Goal: Information Seeking & Learning: Learn about a topic

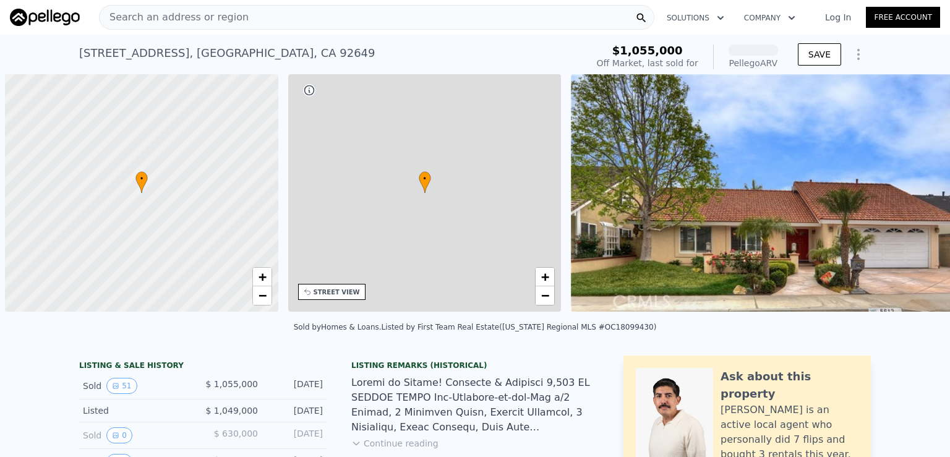
scroll to position [0, 5]
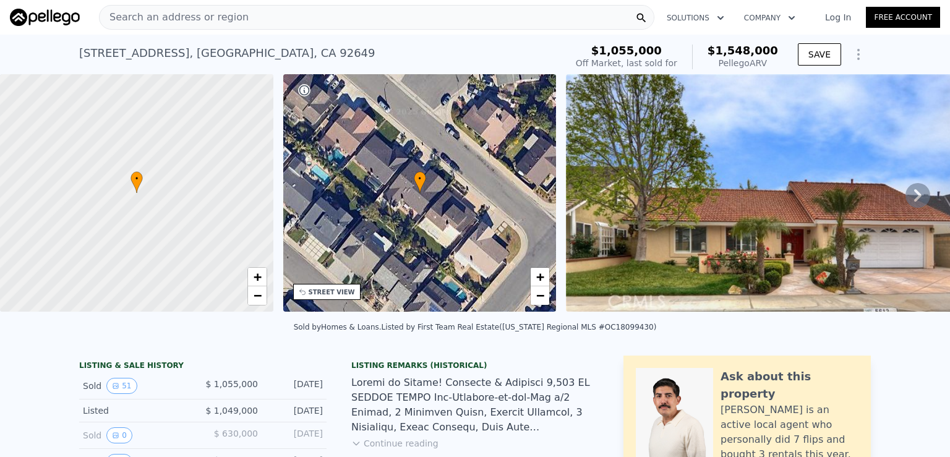
click at [906, 194] on icon at bounding box center [918, 195] width 25 height 25
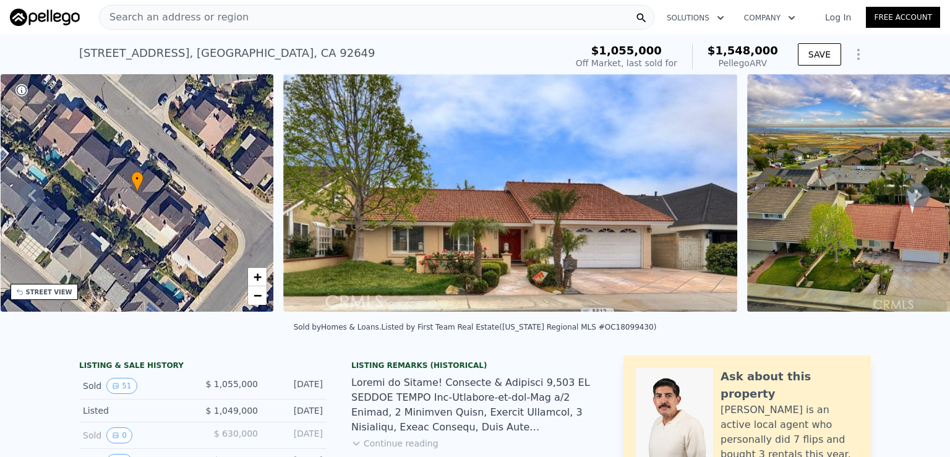
click at [906, 194] on icon at bounding box center [918, 195] width 25 height 25
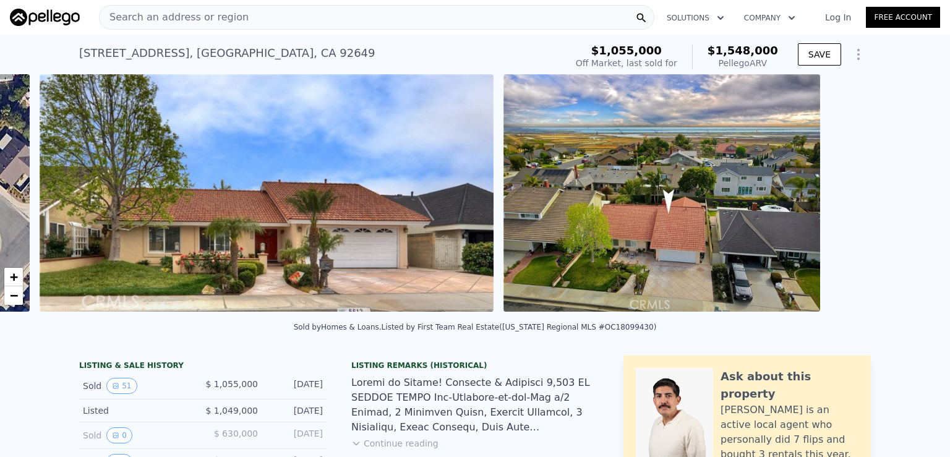
scroll to position [0, 566]
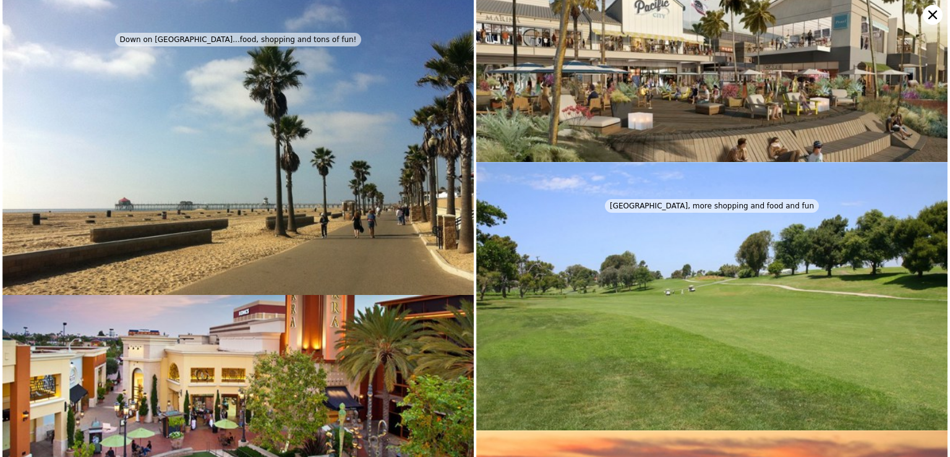
scroll to position [6284, 0]
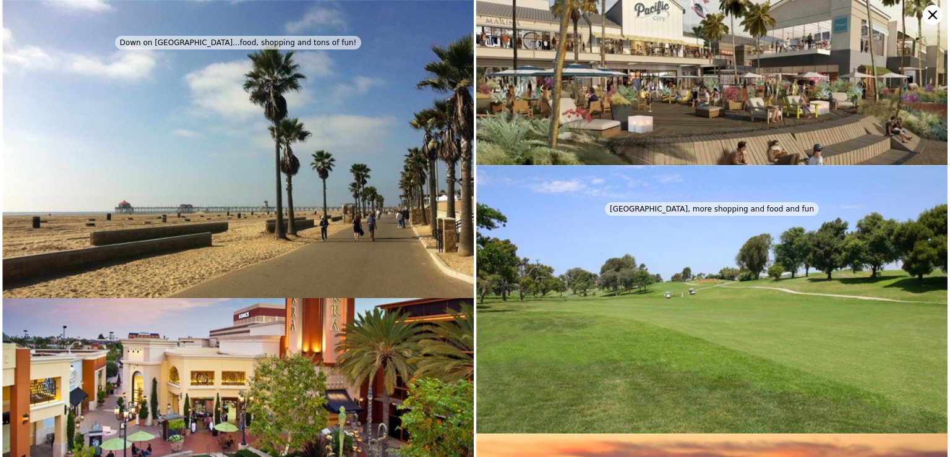
click at [933, 10] on icon at bounding box center [933, 15] width 20 height 20
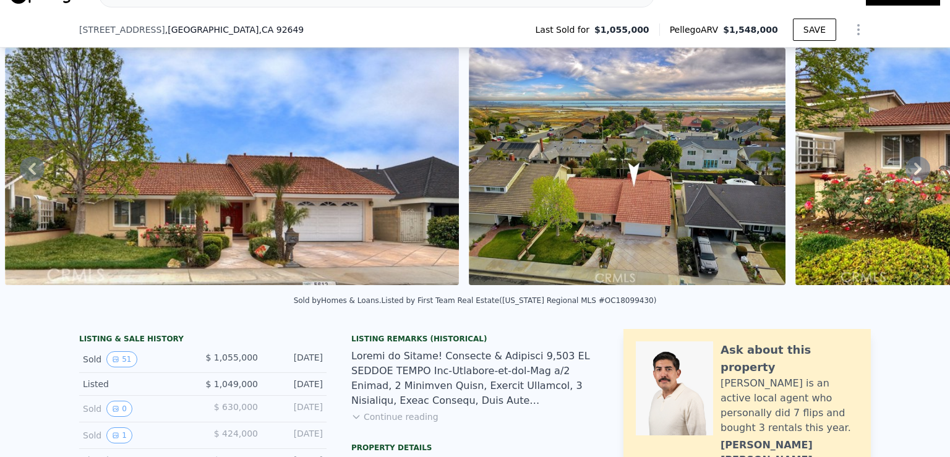
scroll to position [57, 0]
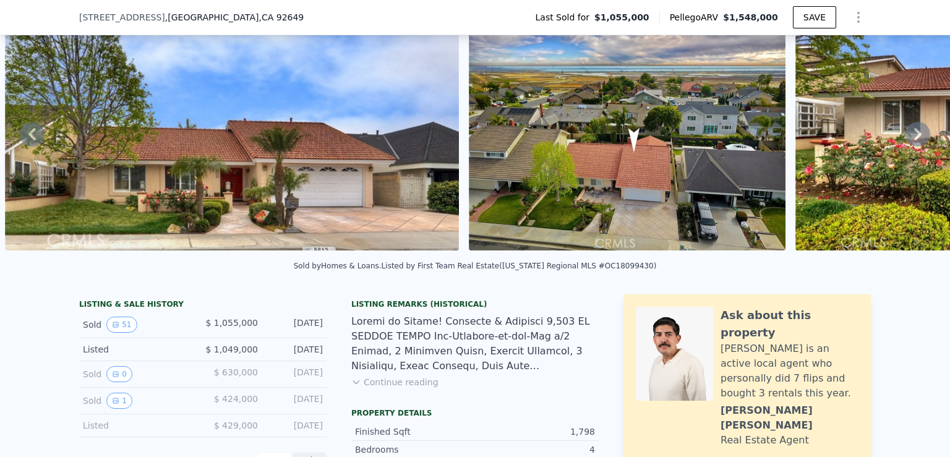
click at [914, 132] on icon at bounding box center [917, 134] width 7 height 12
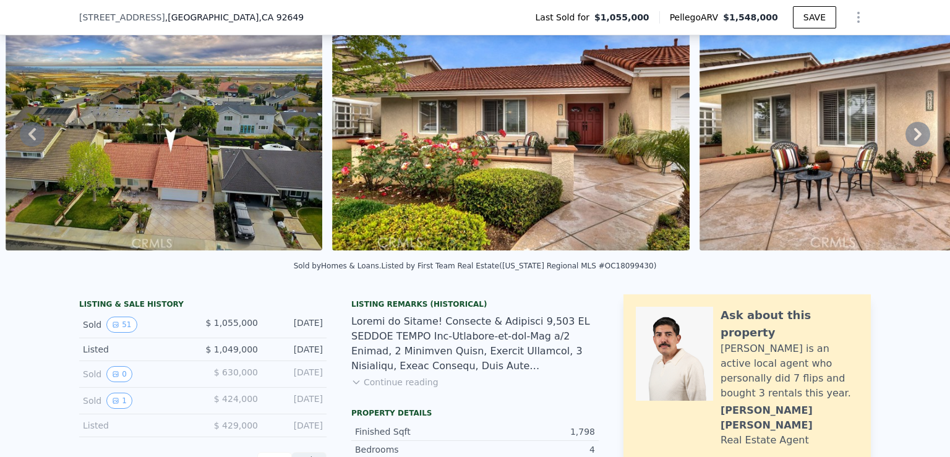
click at [914, 132] on icon at bounding box center [917, 134] width 7 height 12
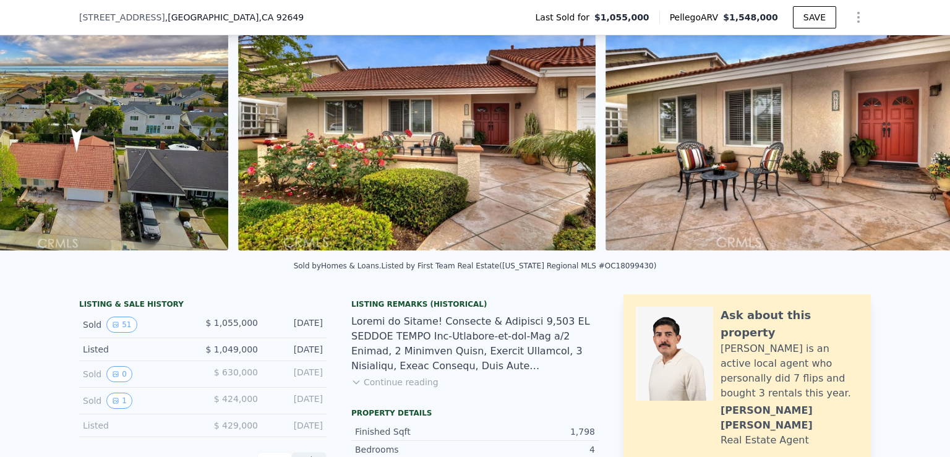
scroll to position [0, 1356]
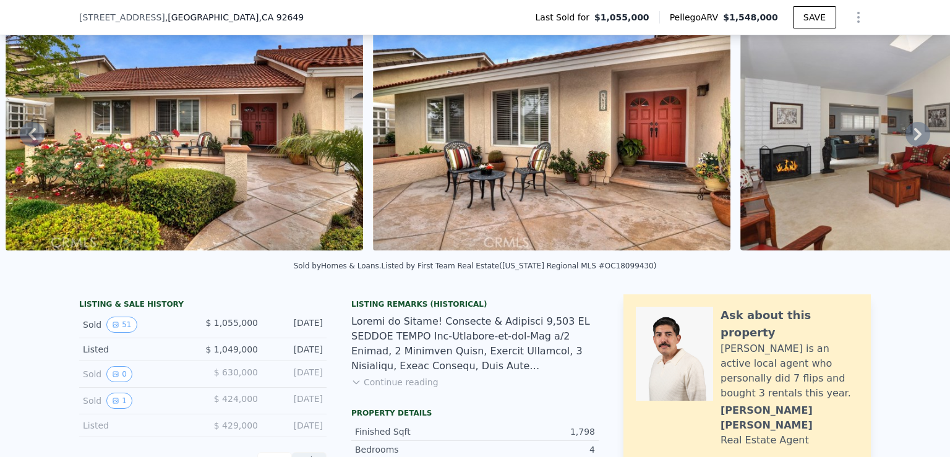
click at [906, 135] on icon at bounding box center [918, 134] width 25 height 25
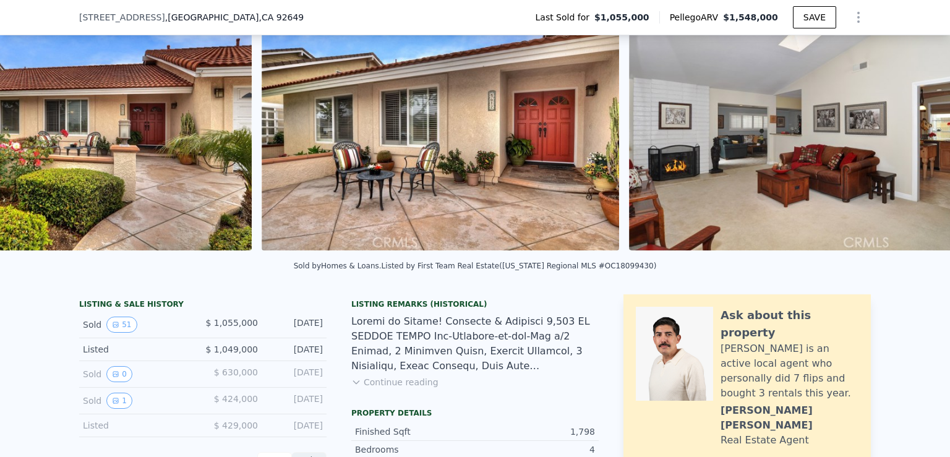
scroll to position [0, 1723]
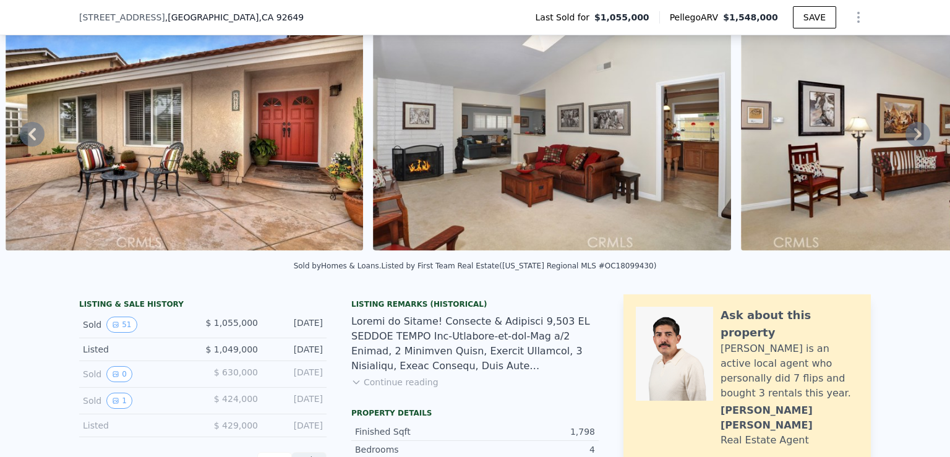
click at [914, 134] on icon at bounding box center [917, 134] width 7 height 12
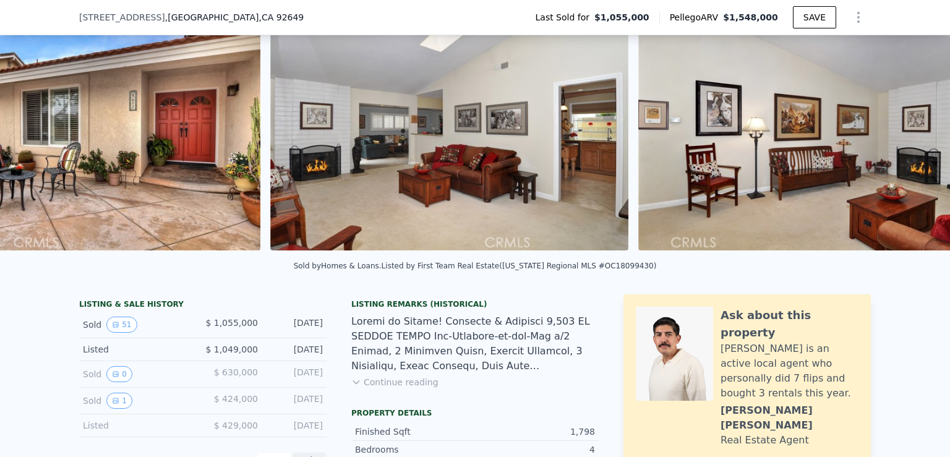
scroll to position [0, 2091]
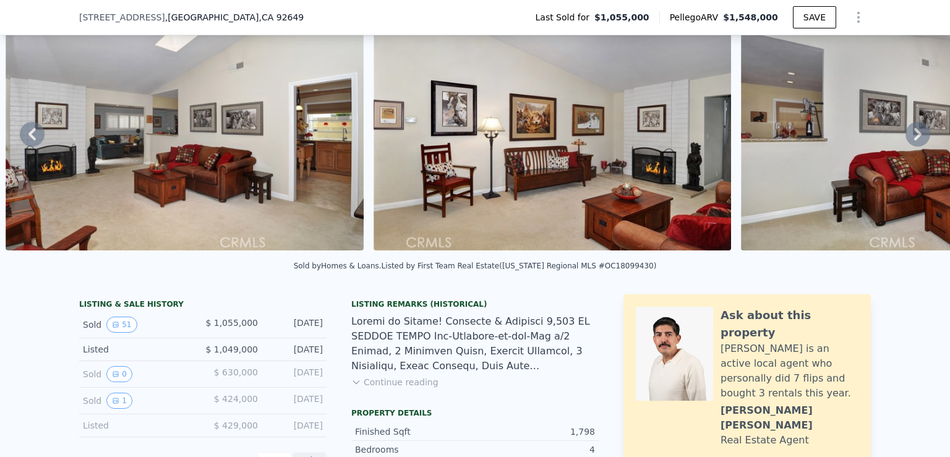
click at [914, 134] on icon at bounding box center [917, 134] width 7 height 12
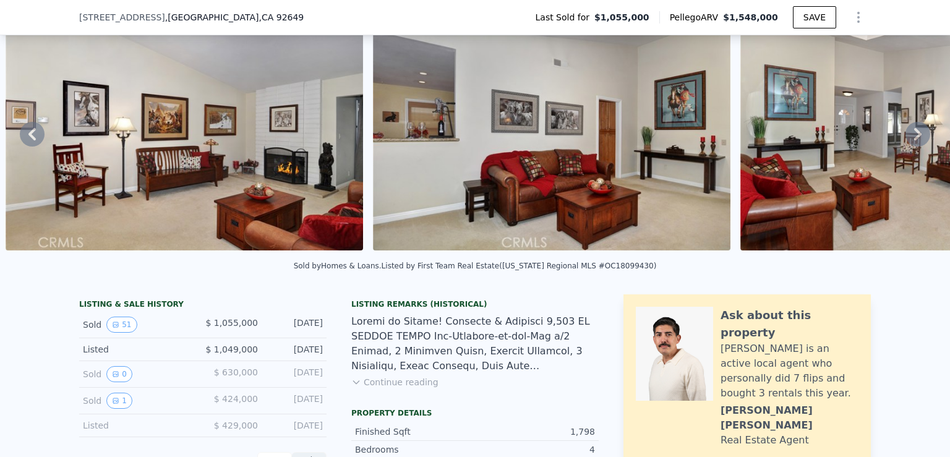
click at [914, 134] on icon at bounding box center [917, 134] width 7 height 12
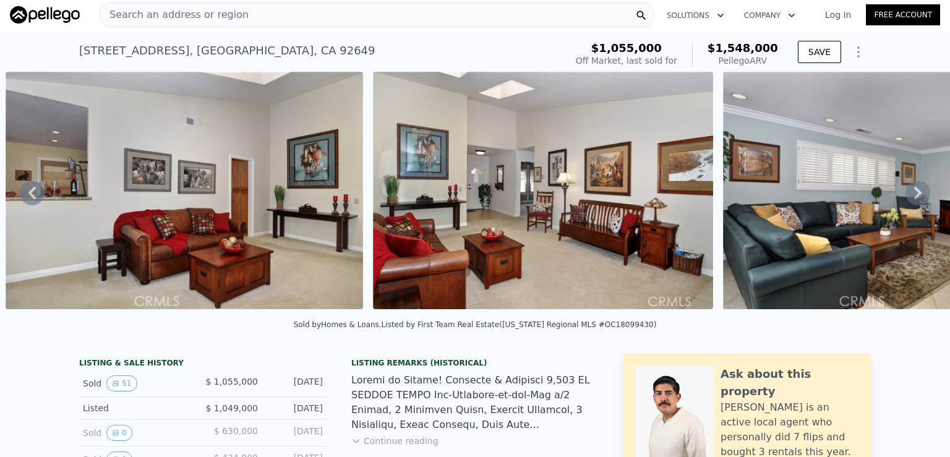
scroll to position [0, 0]
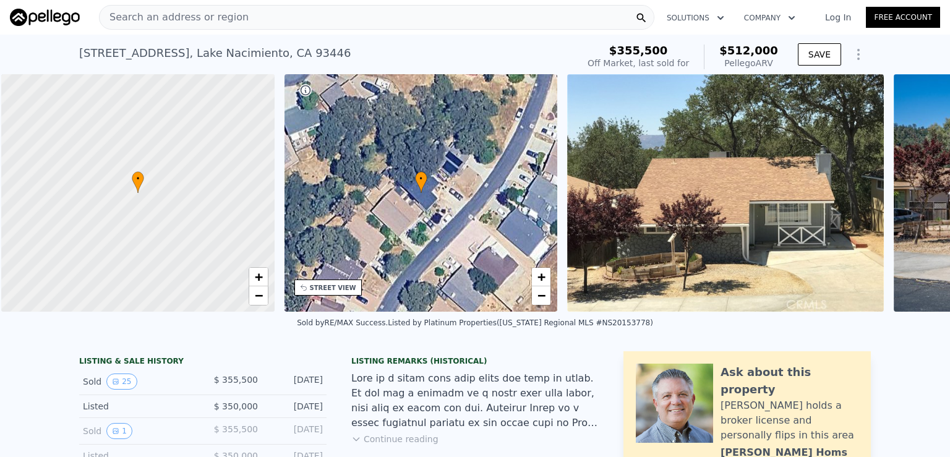
scroll to position [0, 5]
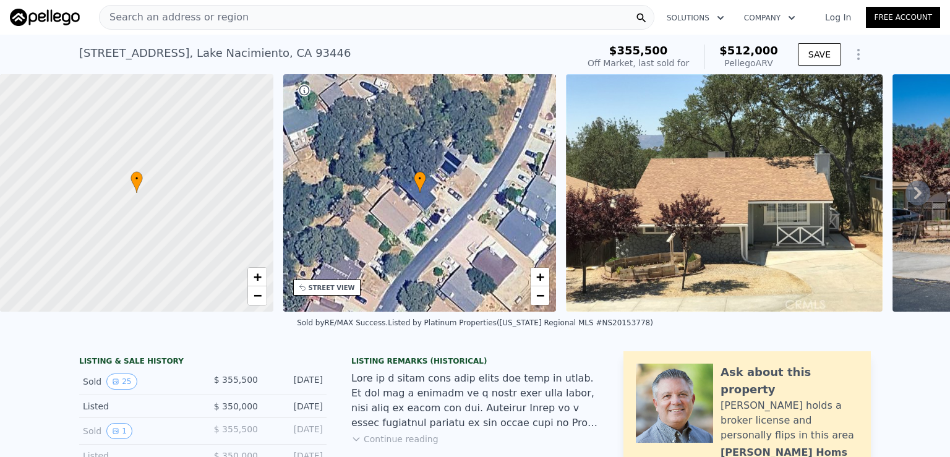
drag, startPoint x: 720, startPoint y: 323, endPoint x: 752, endPoint y: 325, distance: 31.6
click at [751, 325] on div "Sold by RE/MAX Success . Listed by Platinum Properties (California Regional MLS…" at bounding box center [475, 327] width 950 height 30
